Goal: Find specific page/section: Find specific page/section

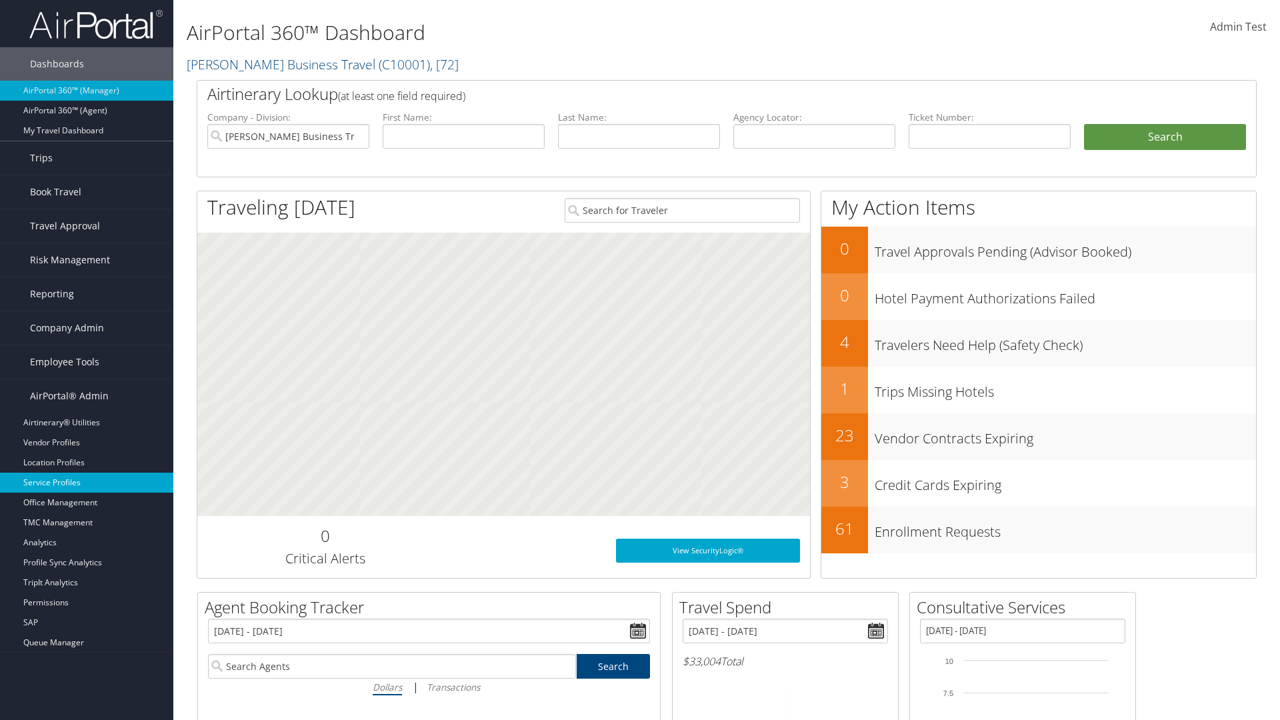
click at [87, 483] on link "Service Profiles" at bounding box center [86, 483] width 173 height 20
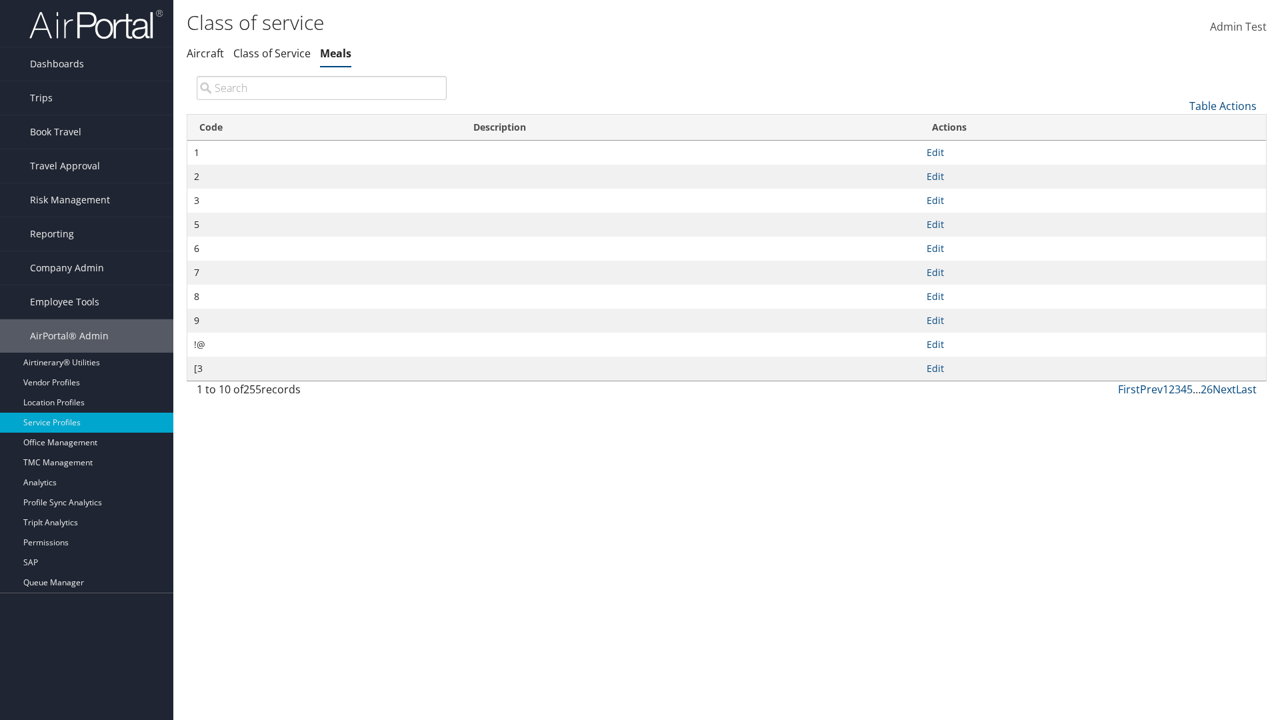
click at [324, 127] on th "Code" at bounding box center [324, 128] width 274 height 26
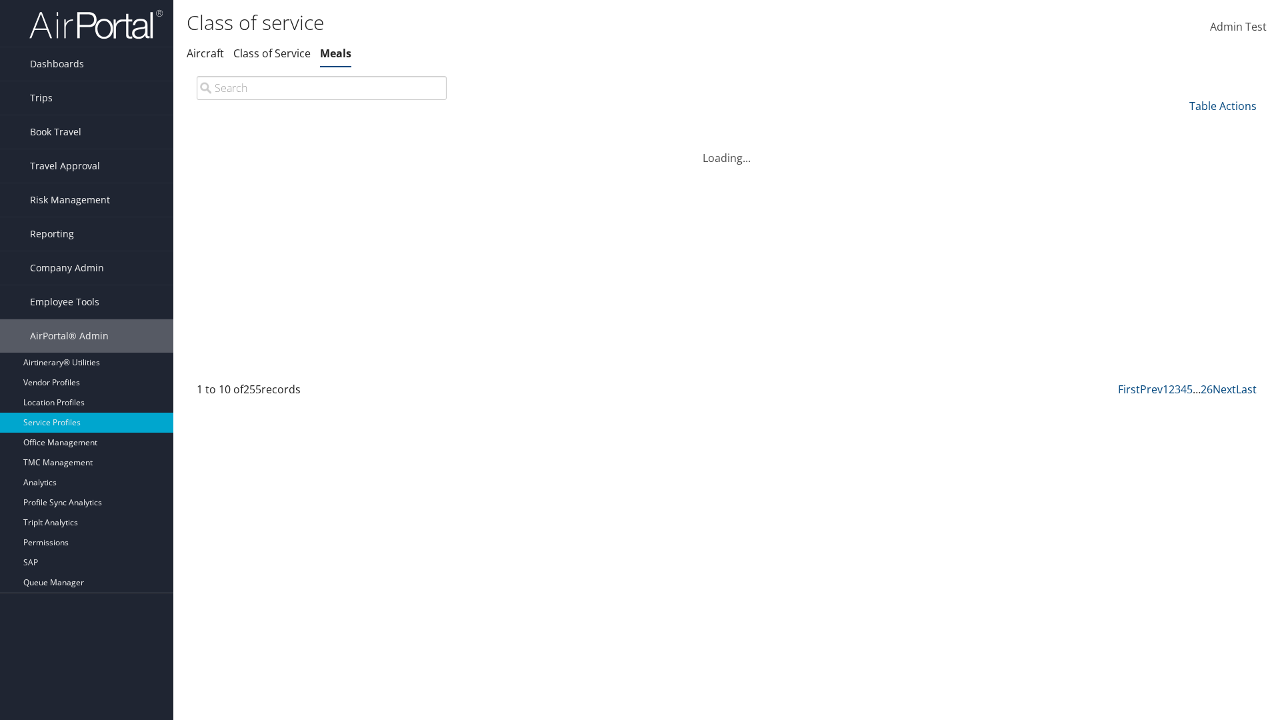
click at [324, 127] on th "Code" at bounding box center [324, 128] width 274 height 26
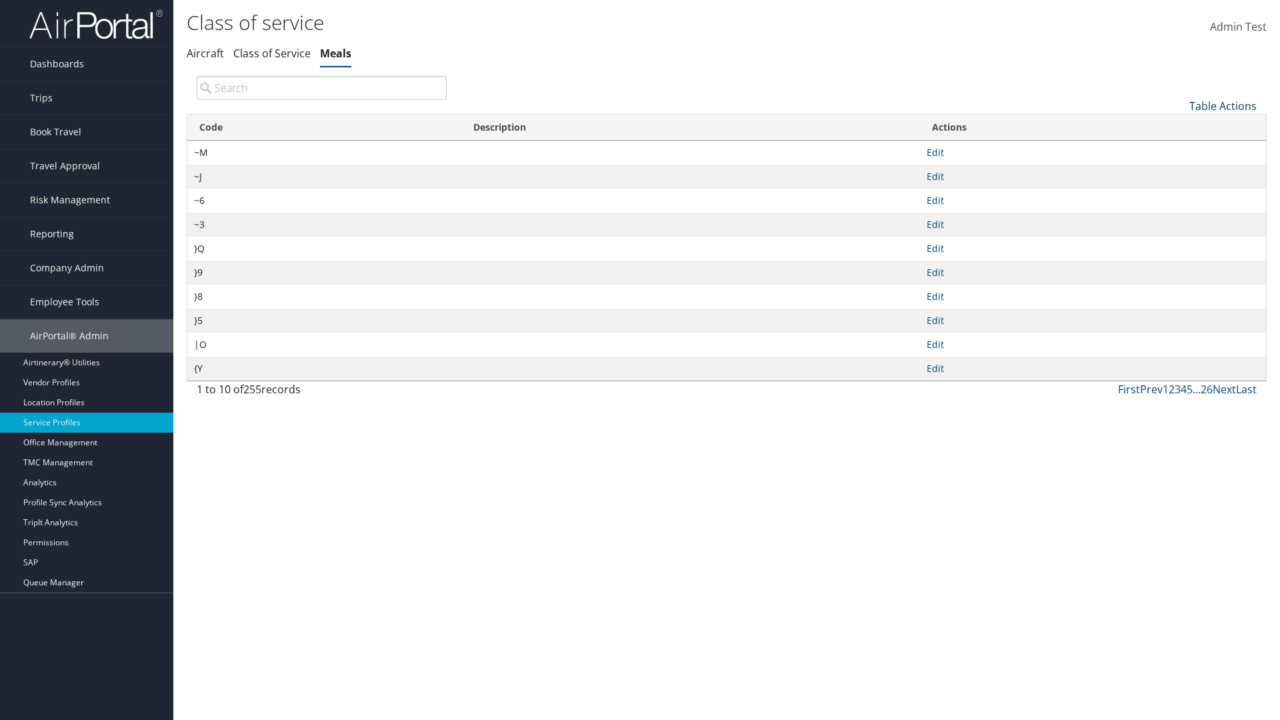
click at [1223, 105] on link "Table Actions" at bounding box center [1223, 106] width 67 height 15
click at [1178, 150] on link "25" at bounding box center [1178, 150] width 175 height 23
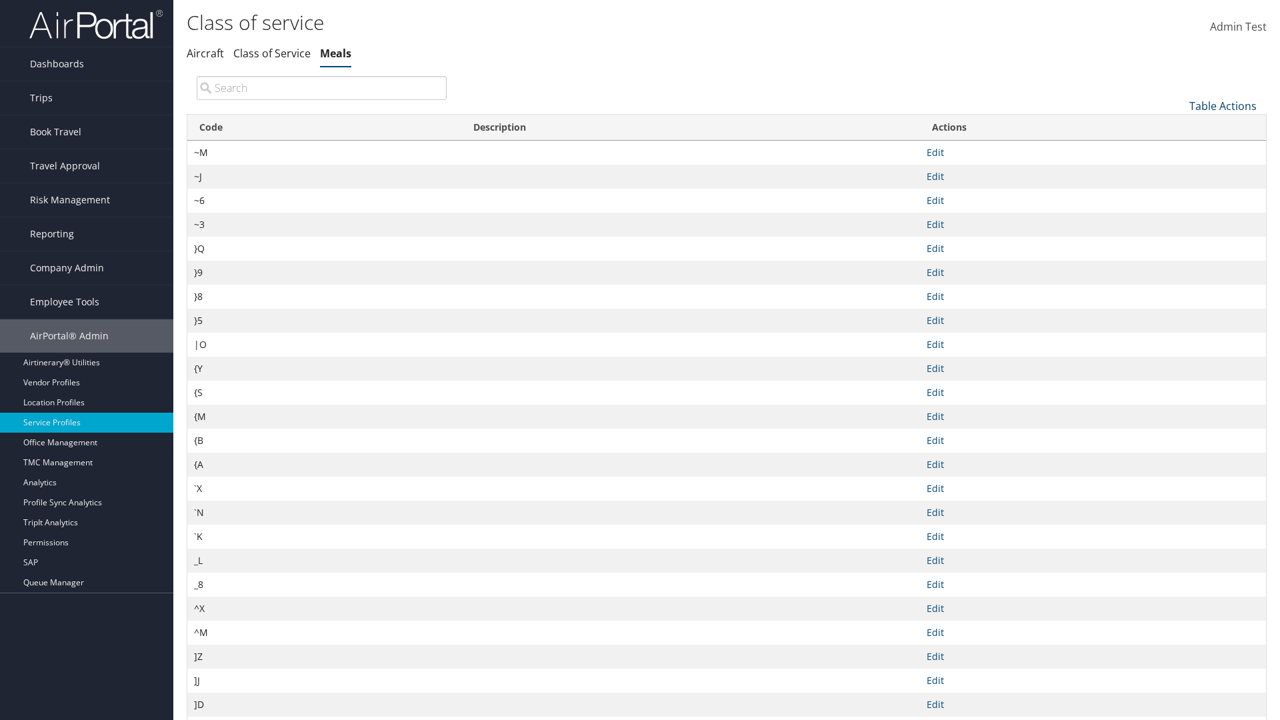
click at [1223, 105] on link "Table Actions" at bounding box center [1223, 106] width 67 height 15
click at [1178, 173] on link "50" at bounding box center [1178, 173] width 175 height 23
